Goal: Find contact information: Find contact information

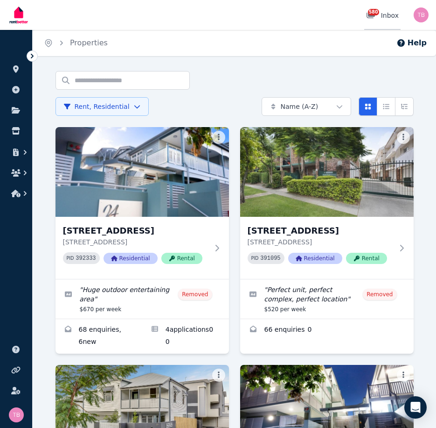
click at [375, 14] on span "580" at bounding box center [373, 12] width 11 height 7
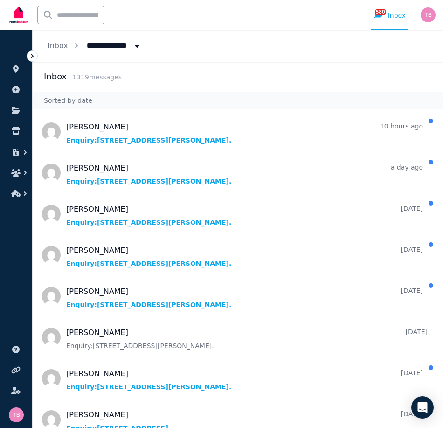
click at [110, 44] on span "All Properties" at bounding box center [117, 44] width 73 height 15
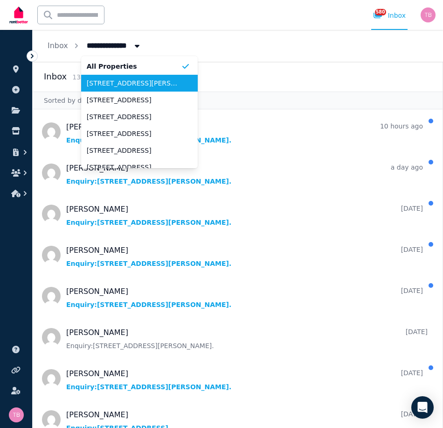
click at [107, 81] on span "[STREET_ADDRESS][PERSON_NAME]" at bounding box center [134, 82] width 94 height 9
type input "**********"
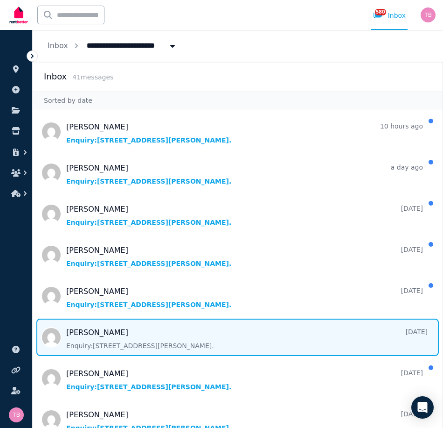
click at [87, 331] on span "Message list" at bounding box center [238, 336] width 410 height 37
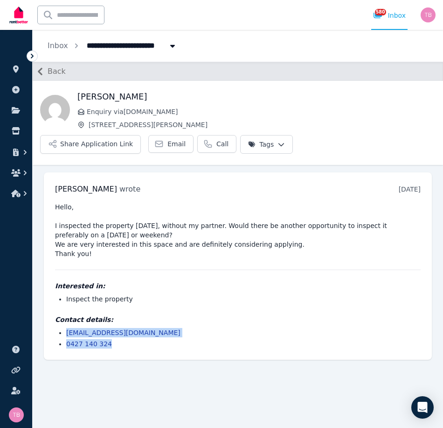
drag, startPoint x: 110, startPoint y: 319, endPoint x: 63, endPoint y: 310, distance: 47.9
click at [63, 328] on ul "[EMAIL_ADDRESS][DOMAIN_NAME] 0427 140 324" at bounding box center [238, 338] width 366 height 21
copy ul "[EMAIL_ADDRESS][DOMAIN_NAME] 0427 140 324"
